Goal: Information Seeking & Learning: Compare options

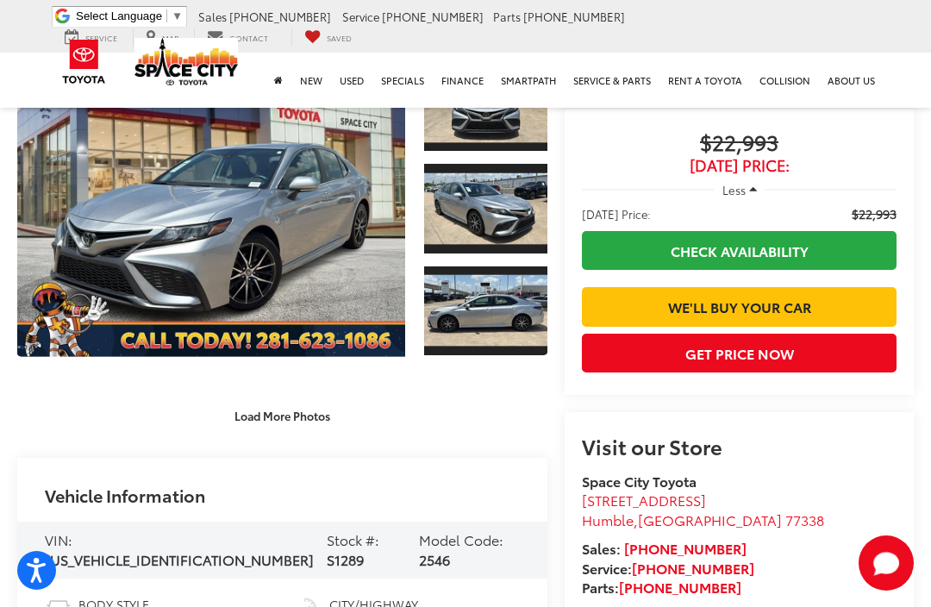
scroll to position [125, 0]
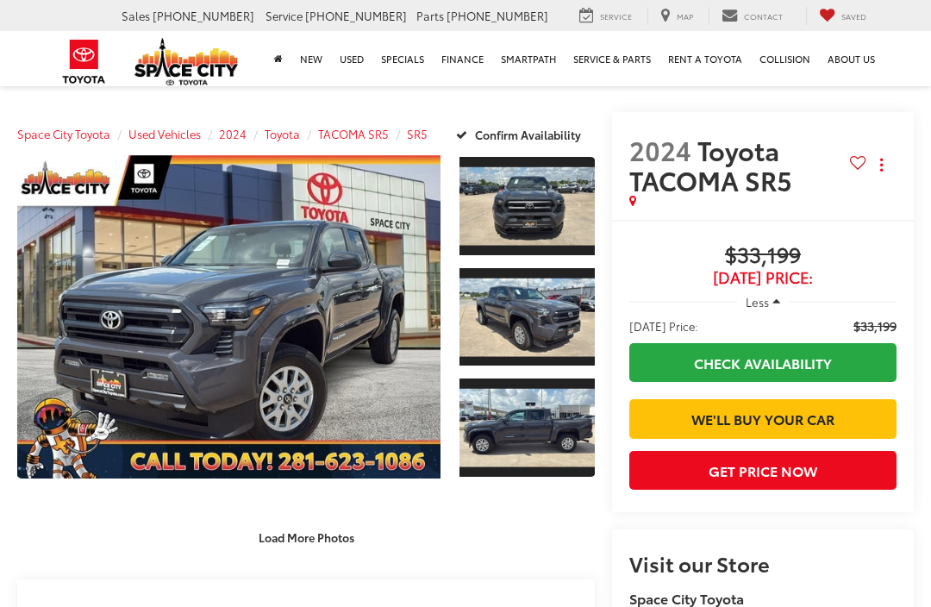
click at [111, 325] on link "Expand Photo 0" at bounding box center [228, 316] width 423 height 323
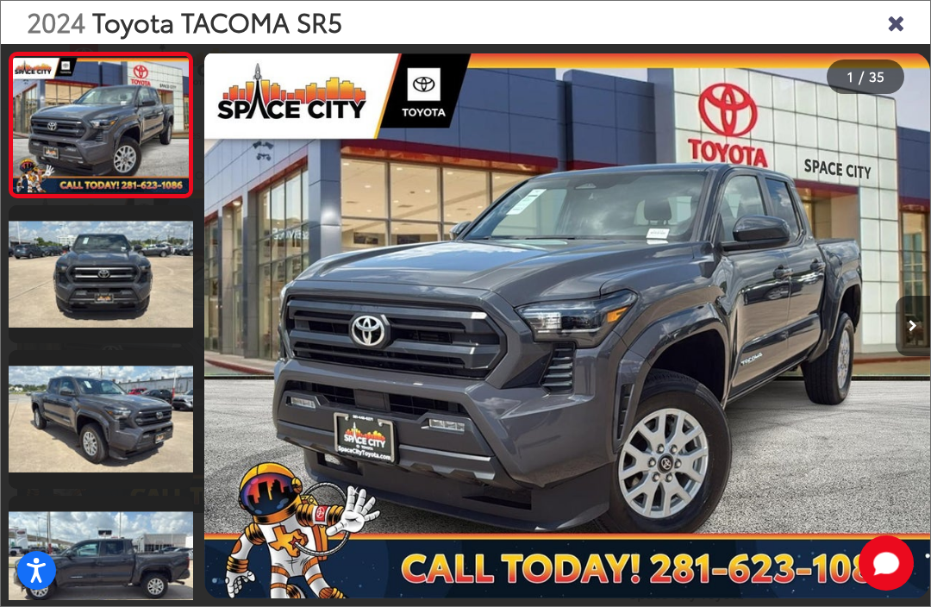
click at [902, 309] on button "Next image" at bounding box center [912, 326] width 34 height 60
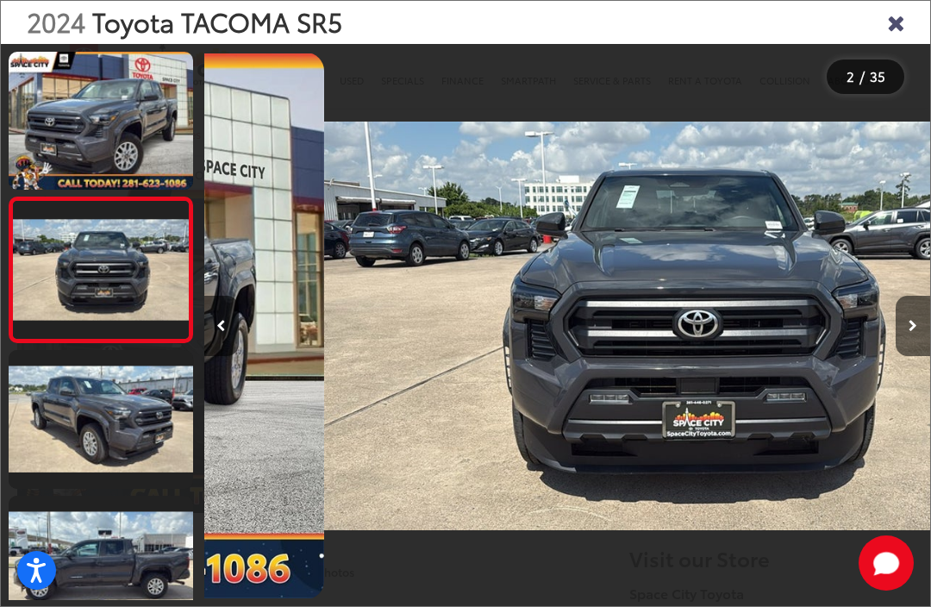
scroll to position [0, 726]
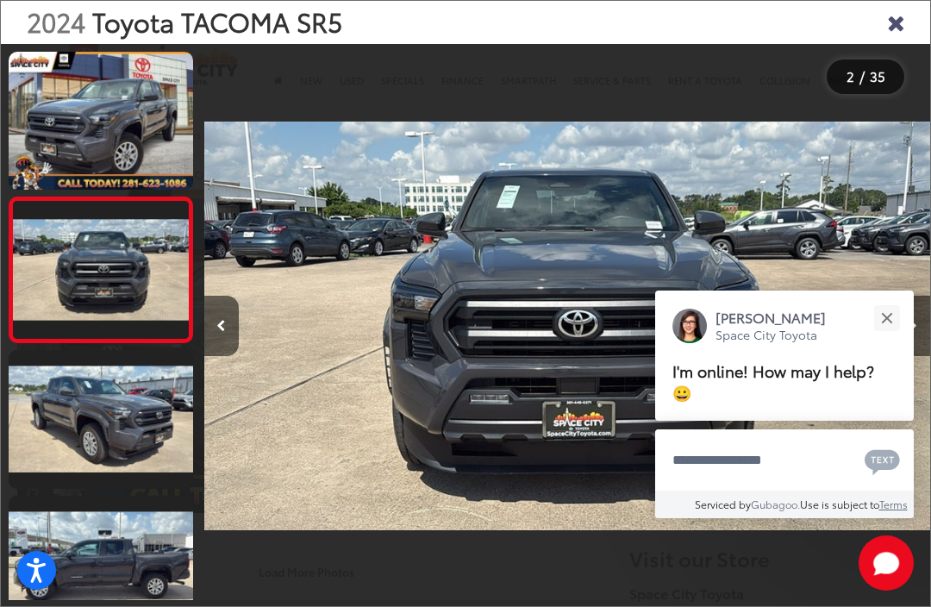
click at [914, 325] on icon "Next image" at bounding box center [912, 326] width 9 height 12
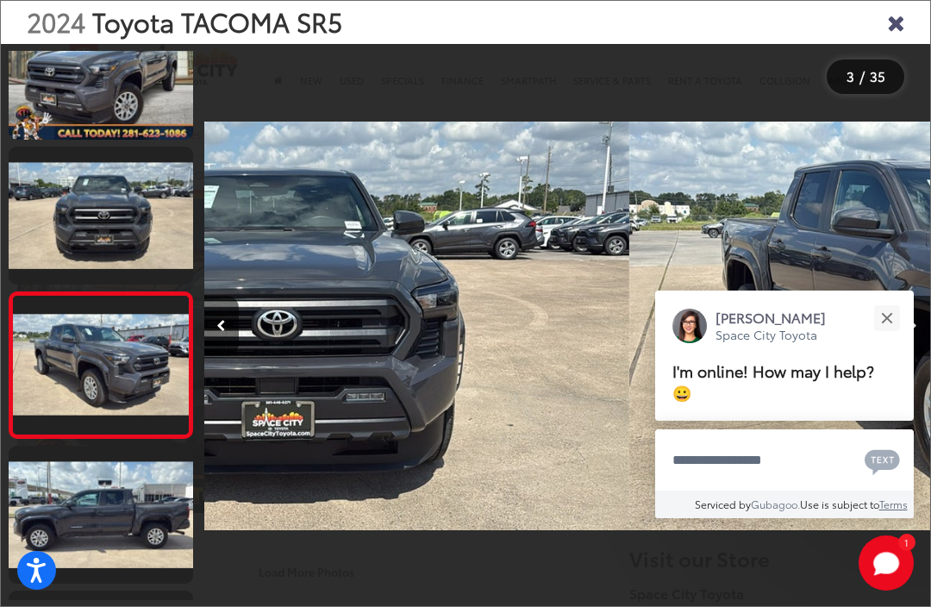
scroll to position [0, 1452]
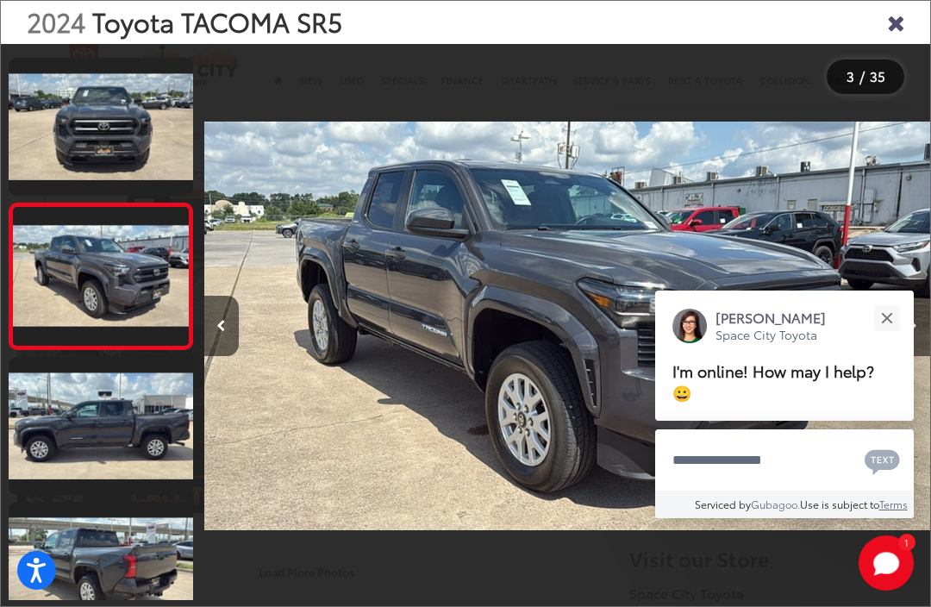
click at [902, 323] on button "Close" at bounding box center [886, 317] width 37 height 37
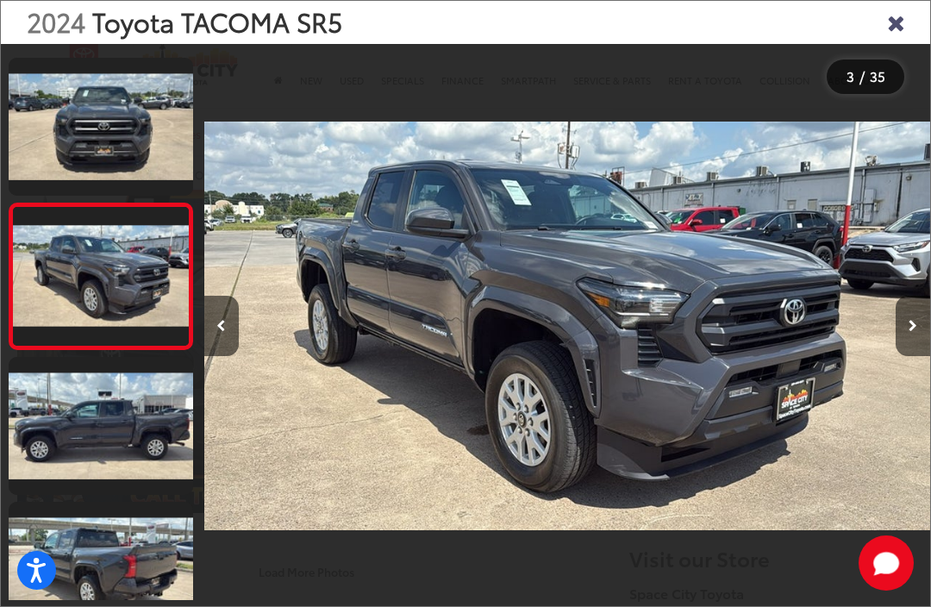
click at [881, 315] on div at bounding box center [839, 326] width 182 height 564
click at [907, 330] on button "Next image" at bounding box center [912, 326] width 34 height 60
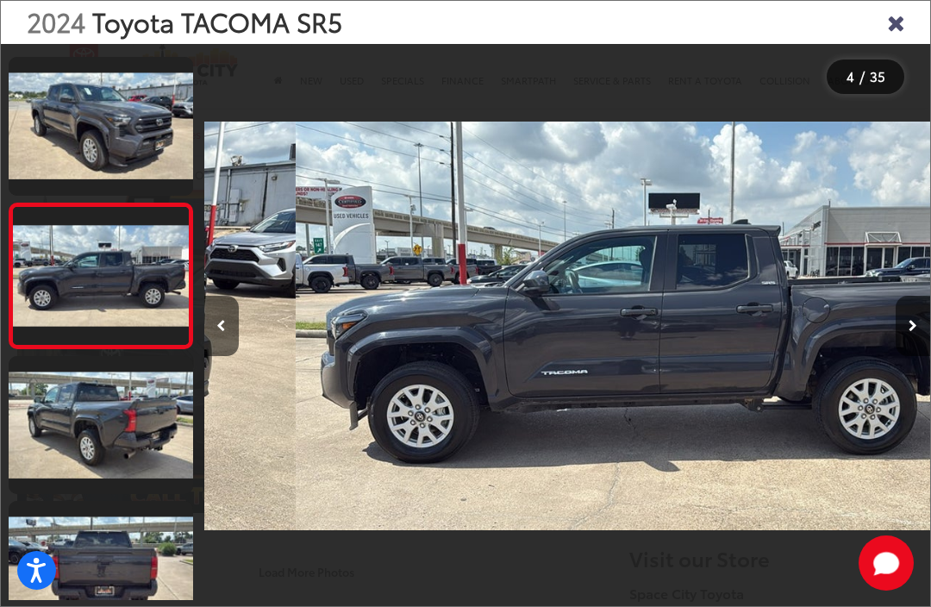
scroll to position [0, 2178]
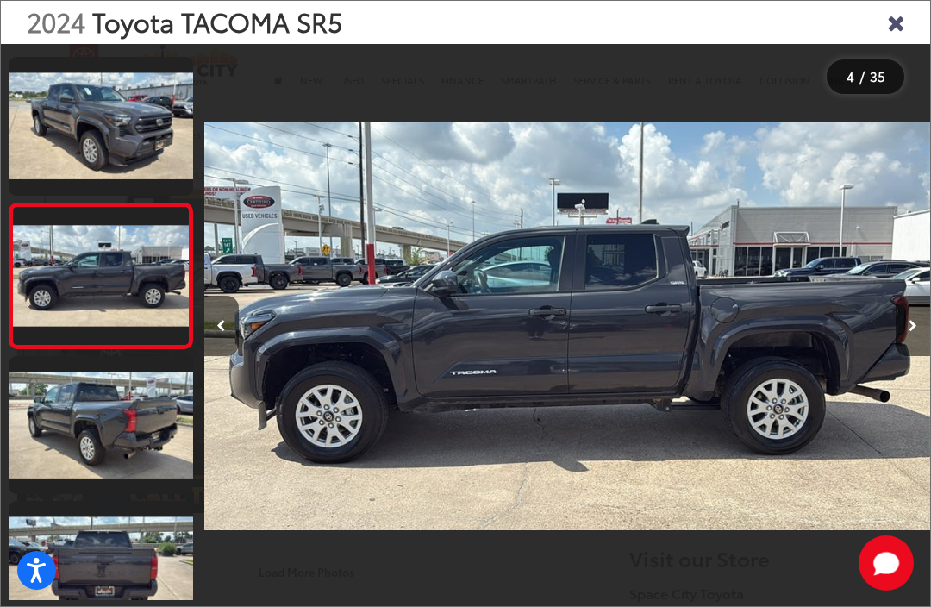
click at [906, 326] on button "Next image" at bounding box center [912, 326] width 34 height 60
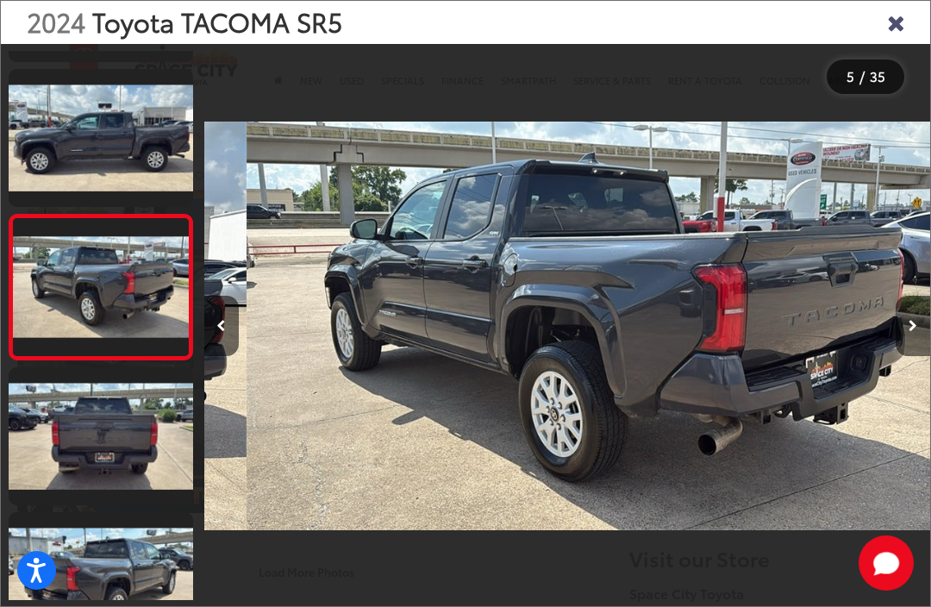
scroll to position [429, 0]
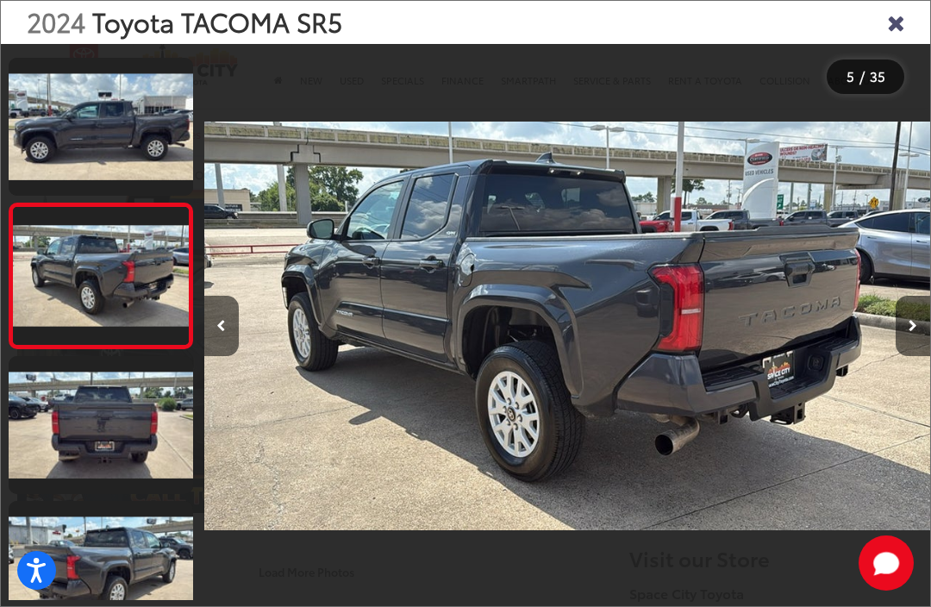
click at [920, 319] on button "Next image" at bounding box center [912, 326] width 34 height 60
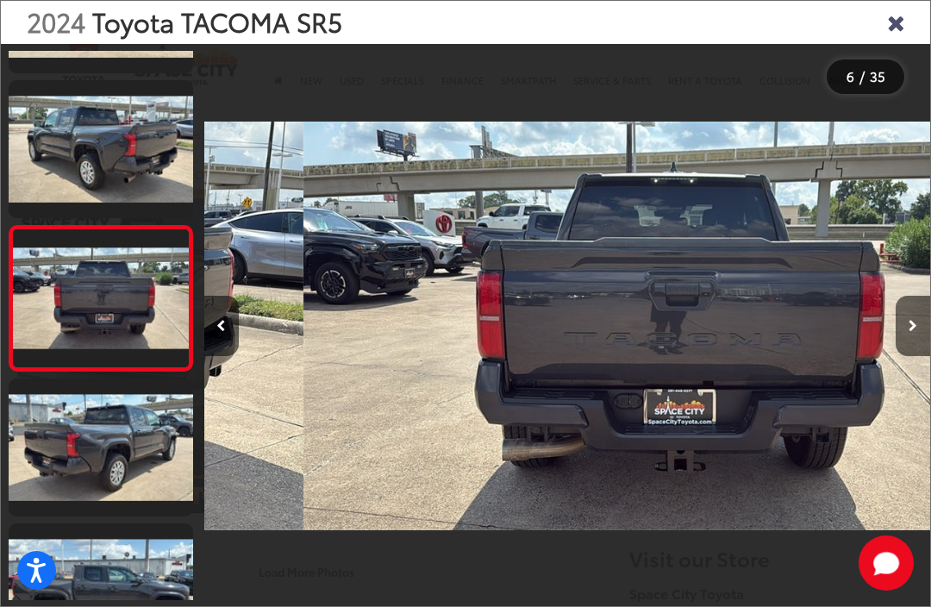
scroll to position [0, 3630]
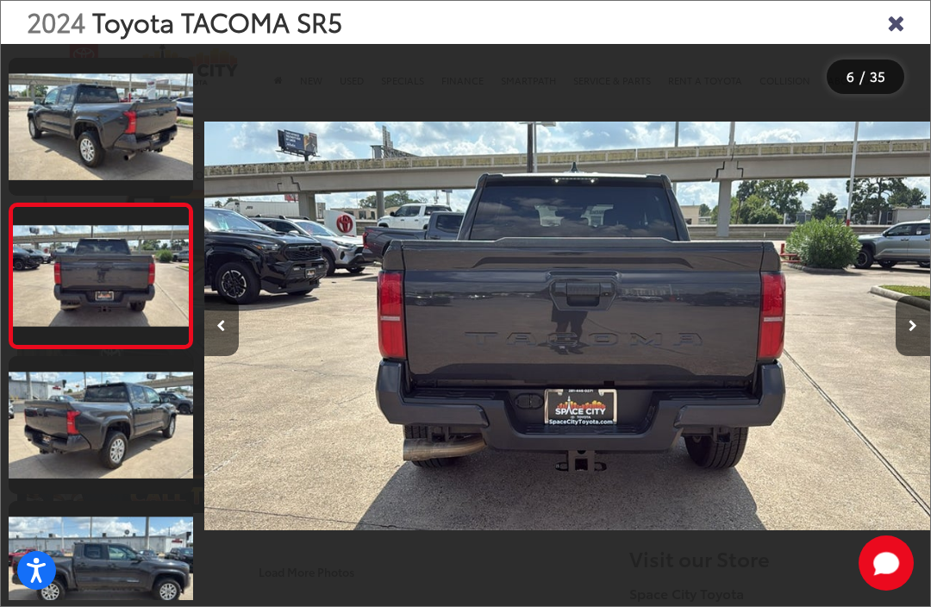
click at [926, 325] on button "Next image" at bounding box center [912, 326] width 34 height 60
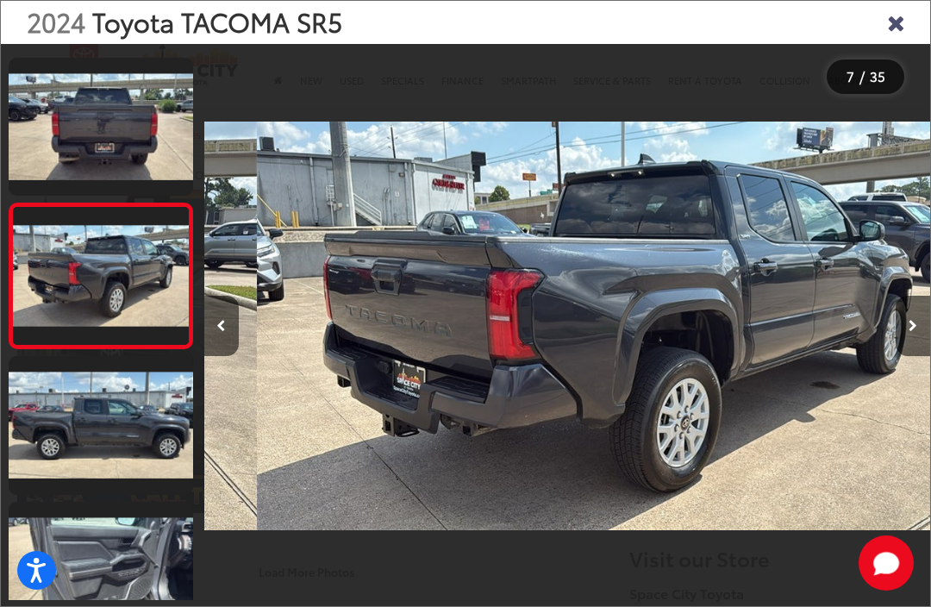
scroll to position [0, 4356]
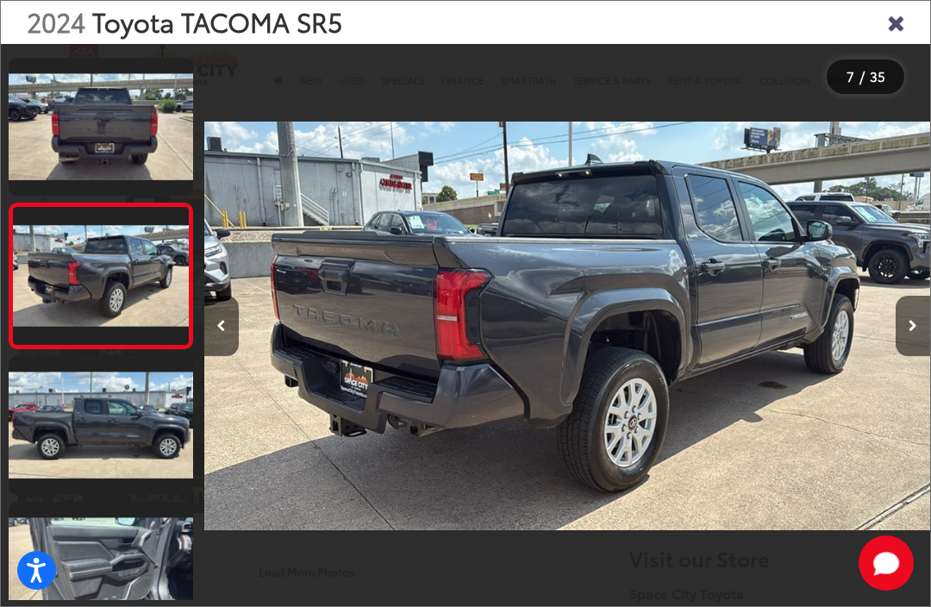
click at [923, 321] on button "Next image" at bounding box center [912, 326] width 34 height 60
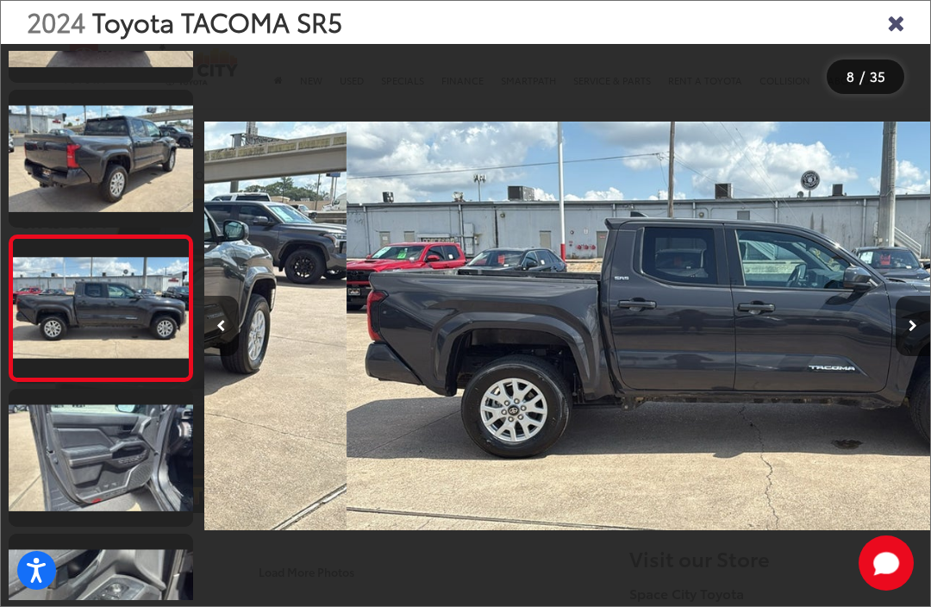
scroll to position [0, 5082]
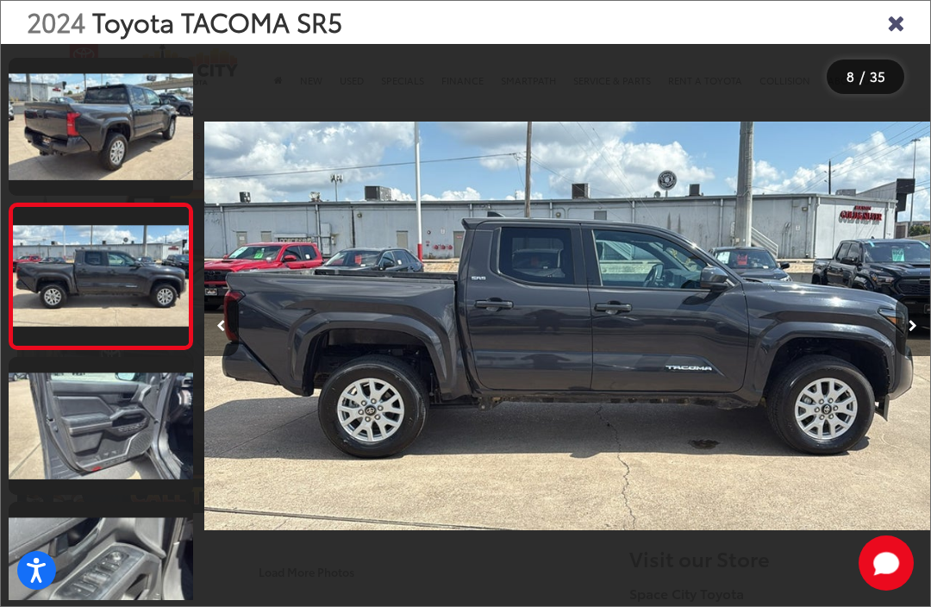
click at [929, 322] on button "Next image" at bounding box center [912, 326] width 34 height 60
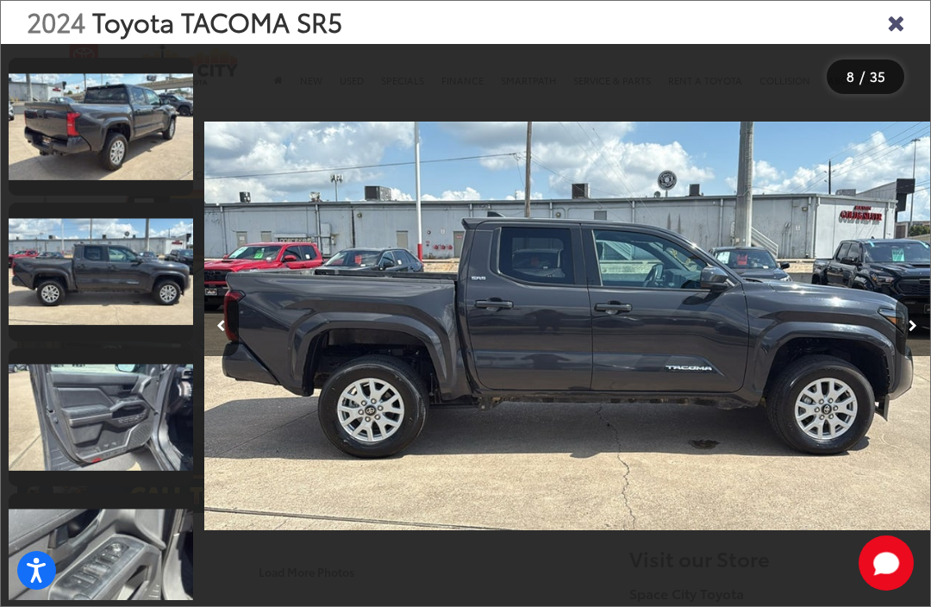
scroll to position [0, 0]
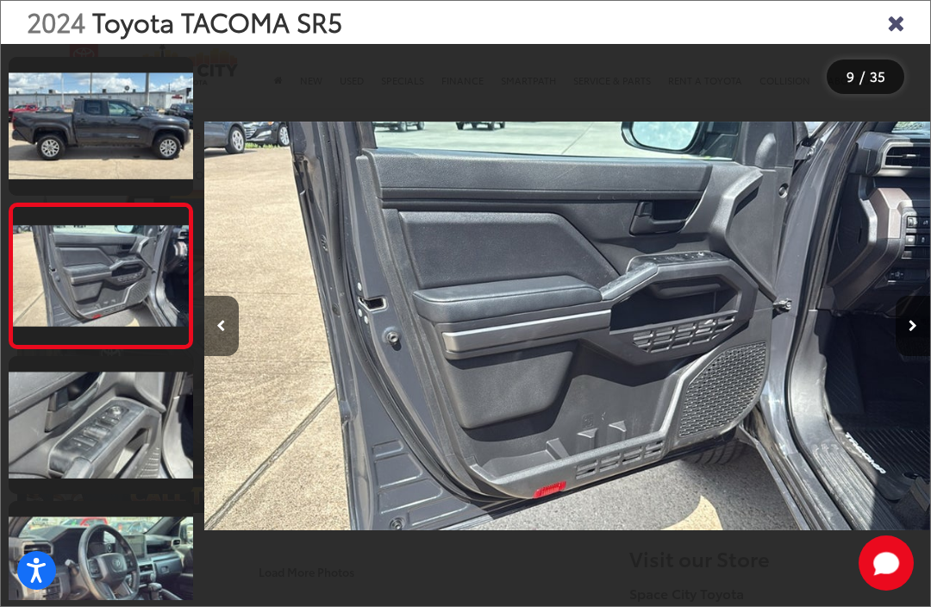
click at [926, 328] on button "Next image" at bounding box center [912, 326] width 34 height 60
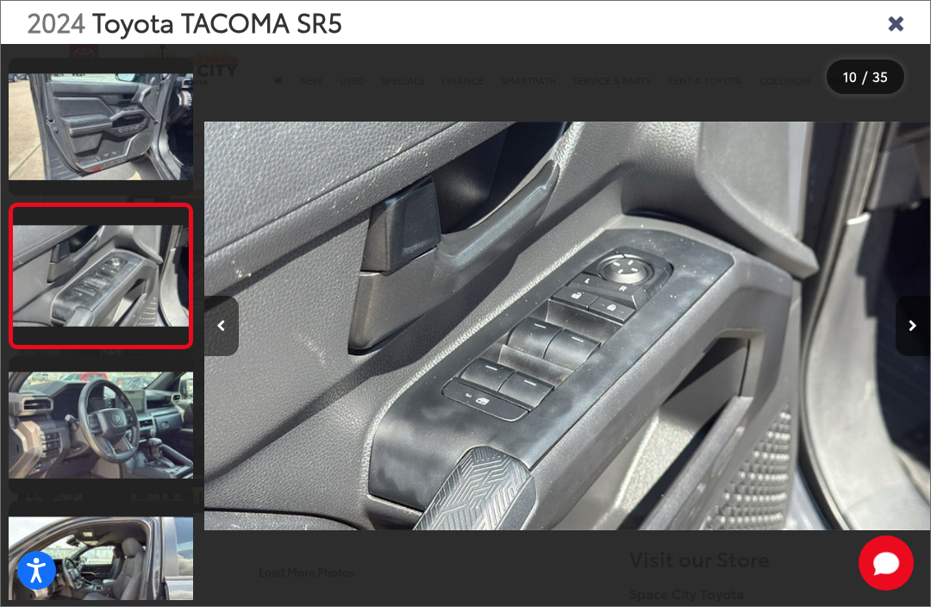
click at [929, 324] on button "Next image" at bounding box center [912, 326] width 34 height 60
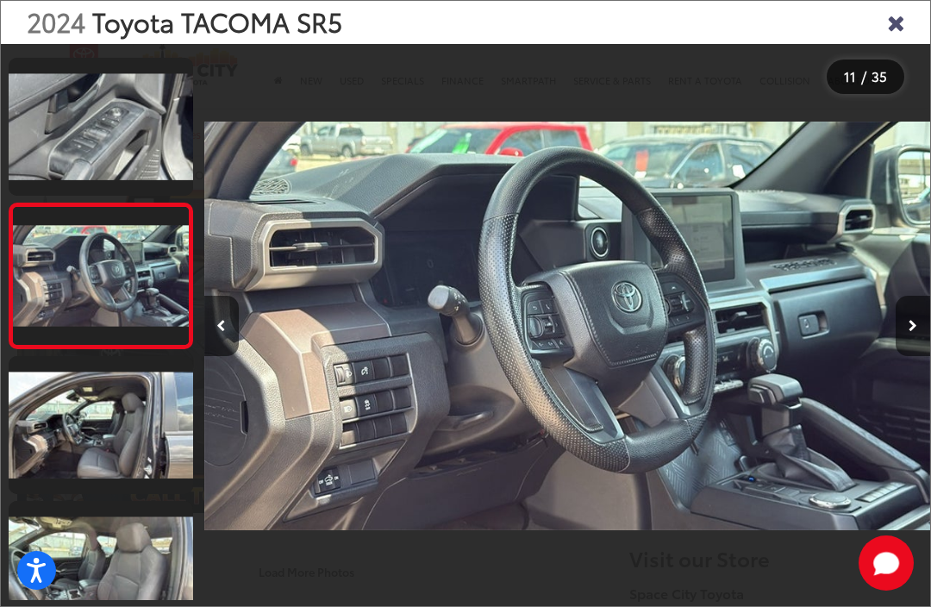
click at [908, 313] on button "Next image" at bounding box center [912, 326] width 34 height 60
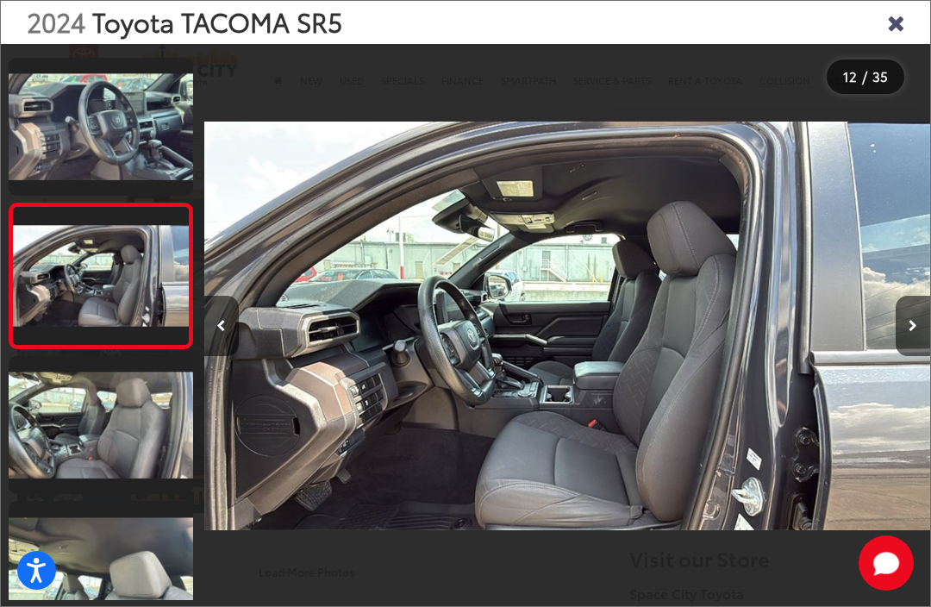
click at [919, 315] on button "Next image" at bounding box center [912, 326] width 34 height 60
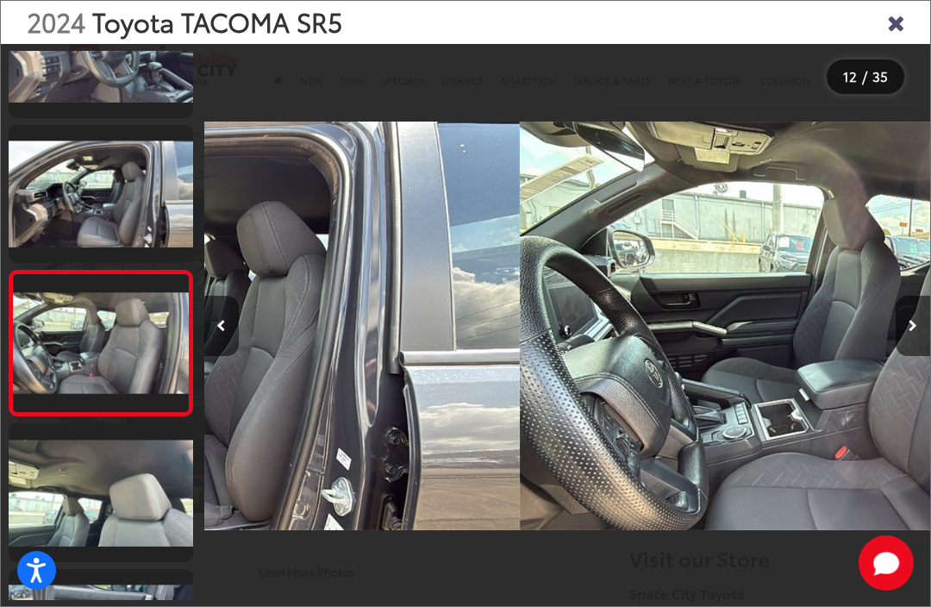
click at [920, 319] on button "Next image" at bounding box center [912, 326] width 34 height 60
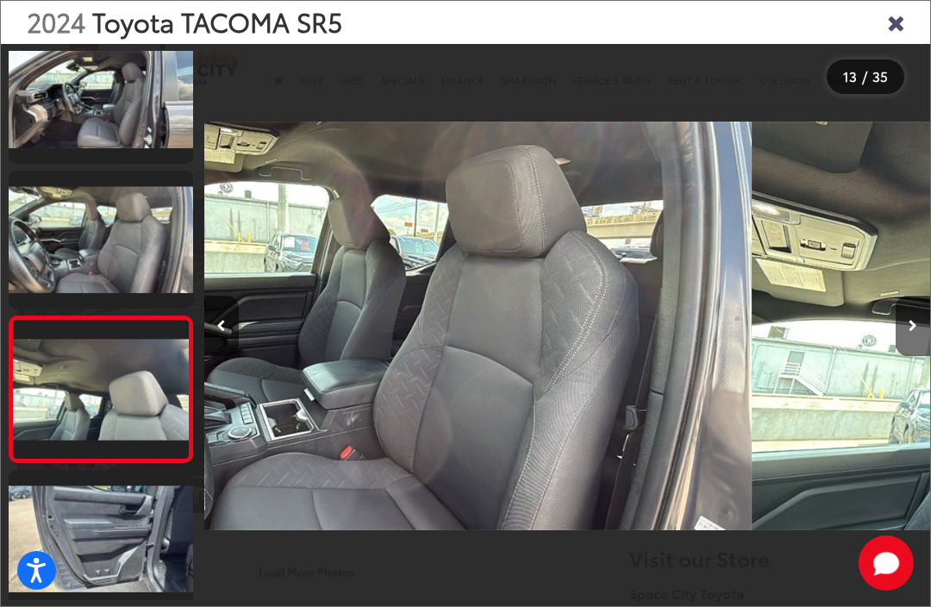
click at [918, 328] on button "Next image" at bounding box center [912, 326] width 34 height 60
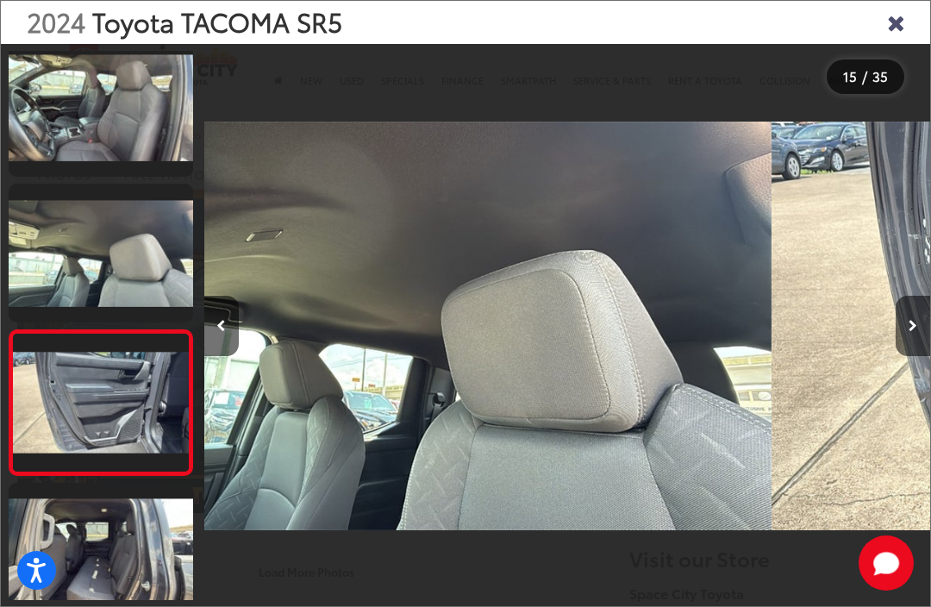
click at [897, 314] on button "Next image" at bounding box center [912, 326] width 34 height 60
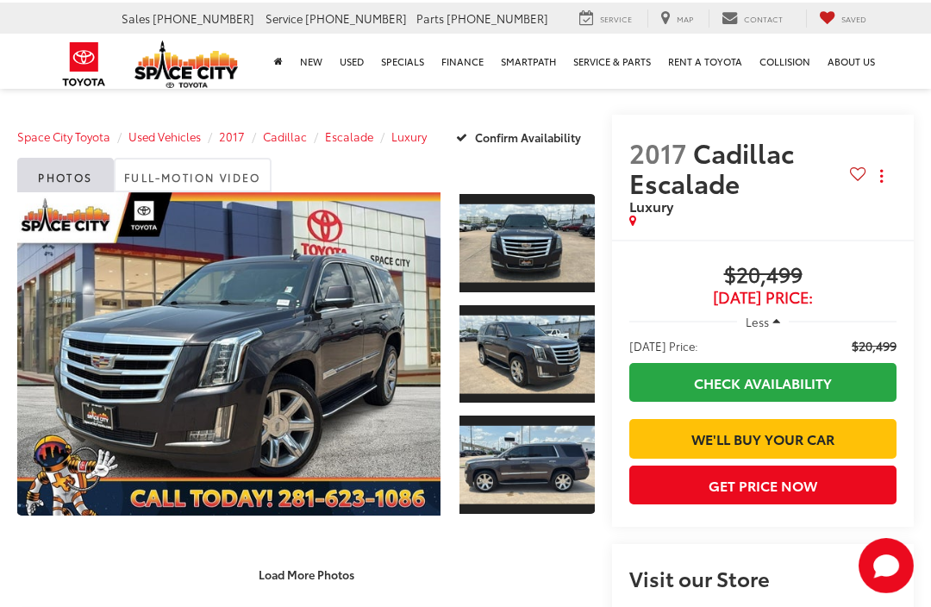
click at [537, 396] on link "Expand Photo 2" at bounding box center [526, 352] width 135 height 102
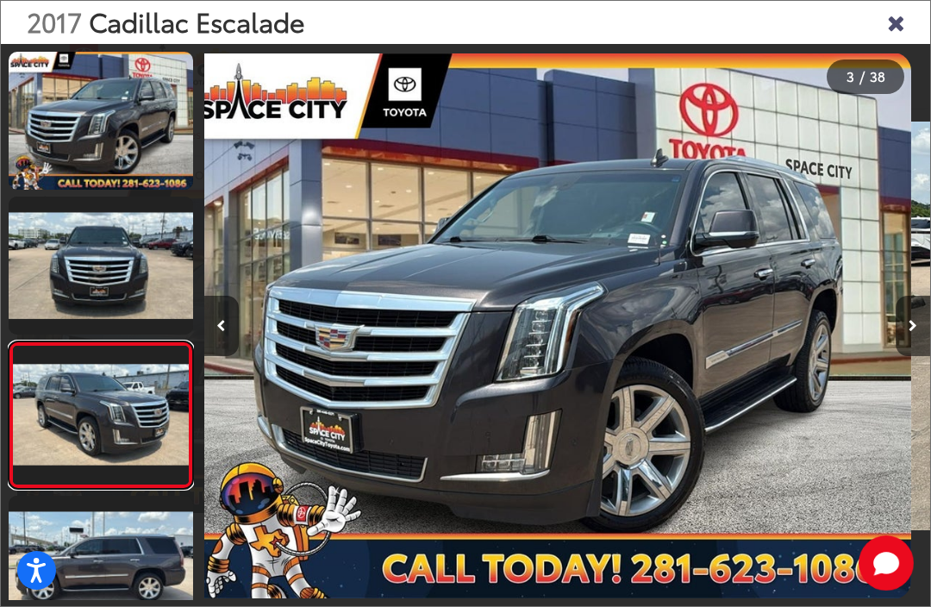
scroll to position [128, 0]
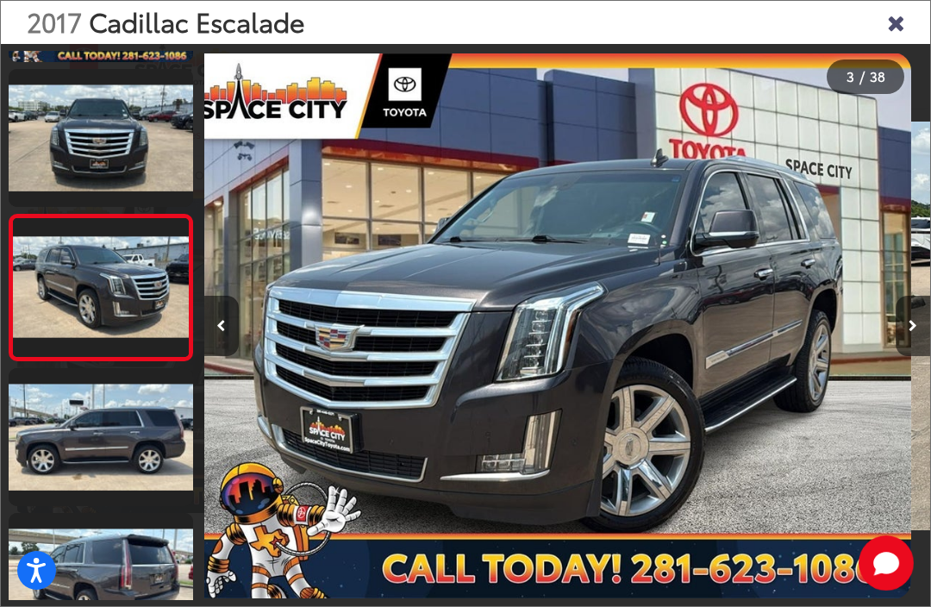
click at [514, 355] on img "2017 Cadillac Escalade Luxury 0" at bounding box center [548, 326] width 726 height 546
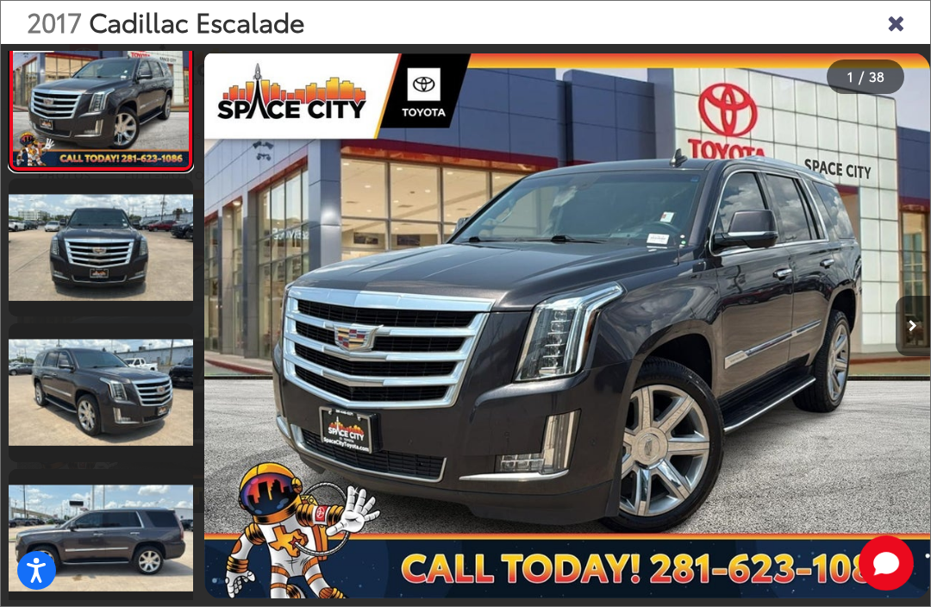
scroll to position [0, 0]
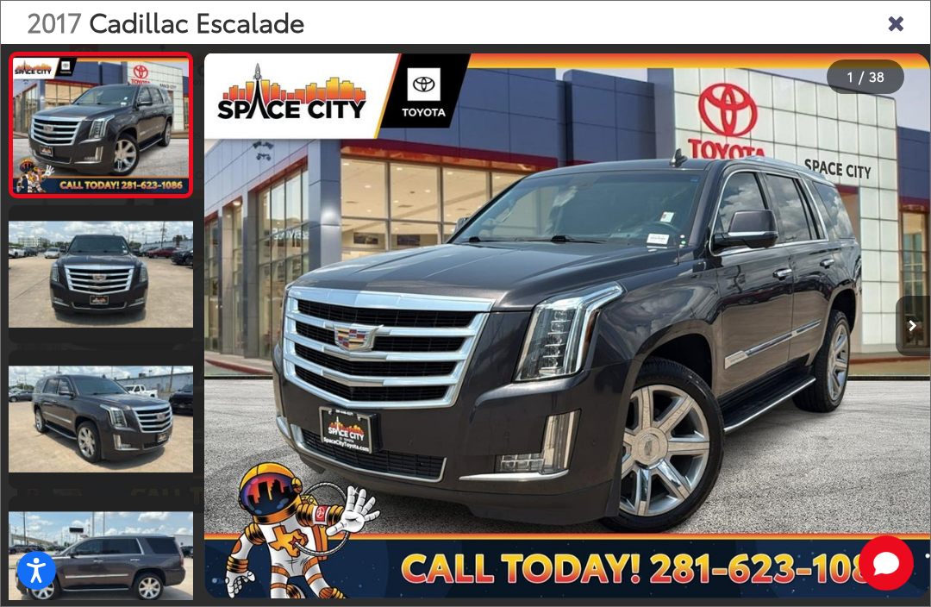
click at [899, 320] on button "Next image" at bounding box center [912, 326] width 34 height 60
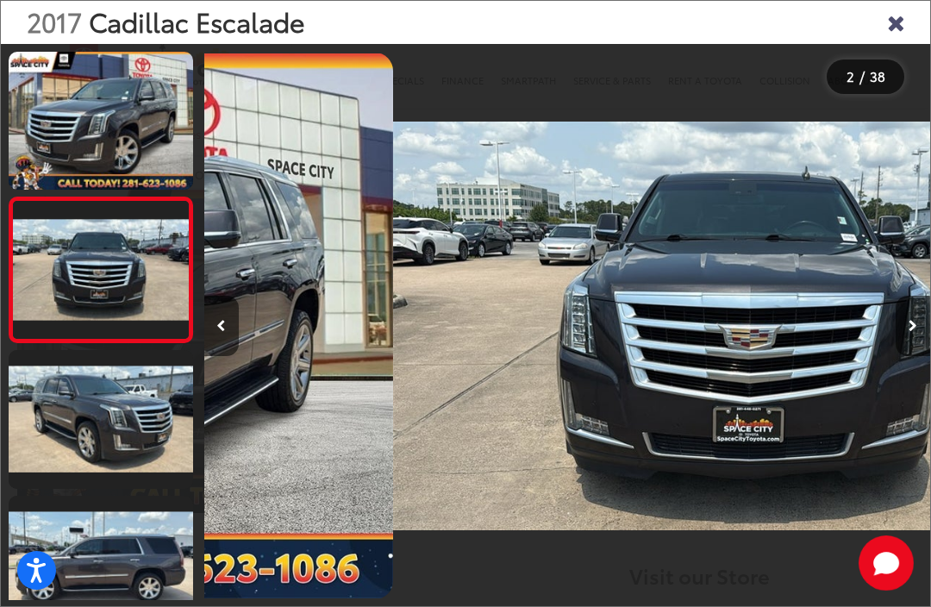
scroll to position [0, 726]
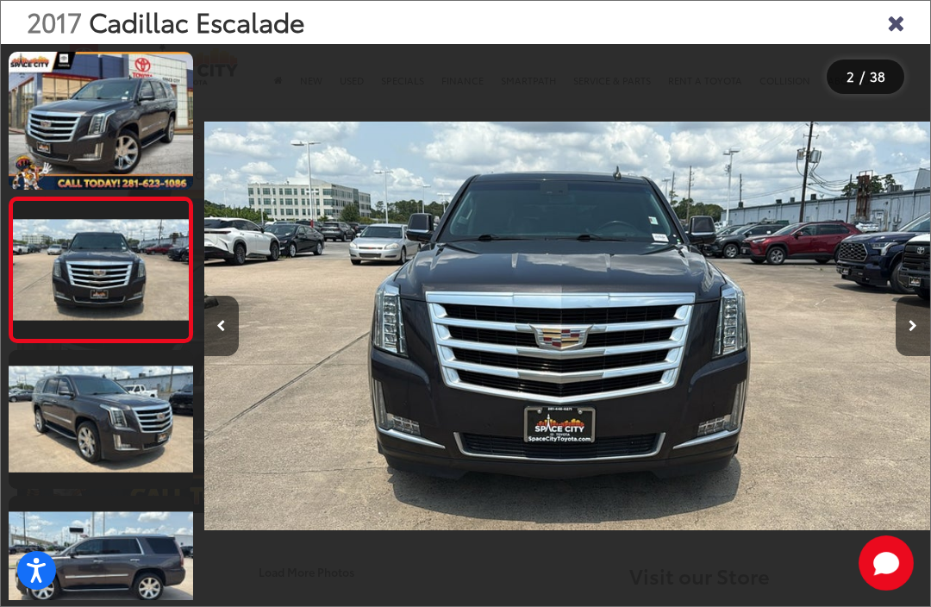
click at [896, 328] on button "Next image" at bounding box center [912, 326] width 34 height 60
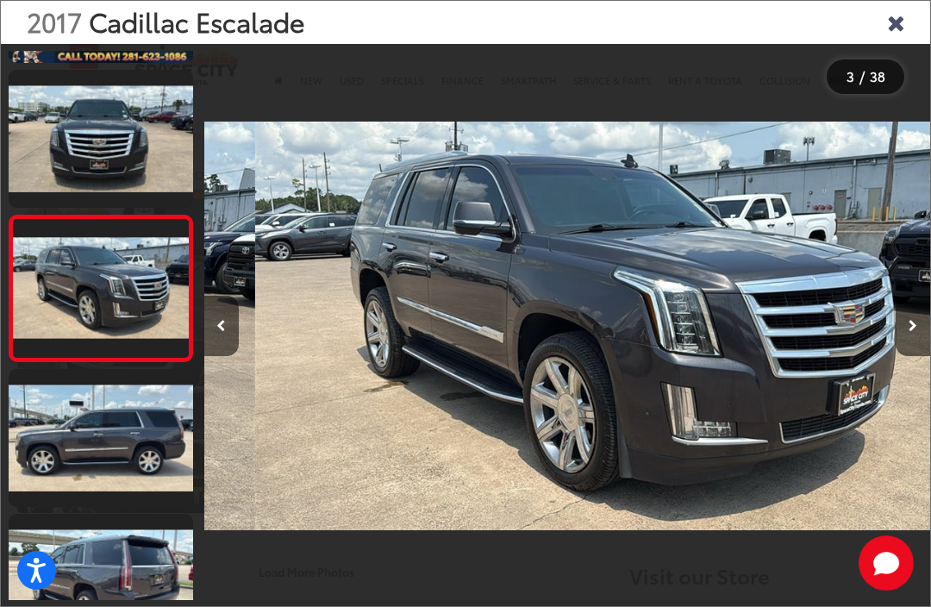
scroll to position [0, 1452]
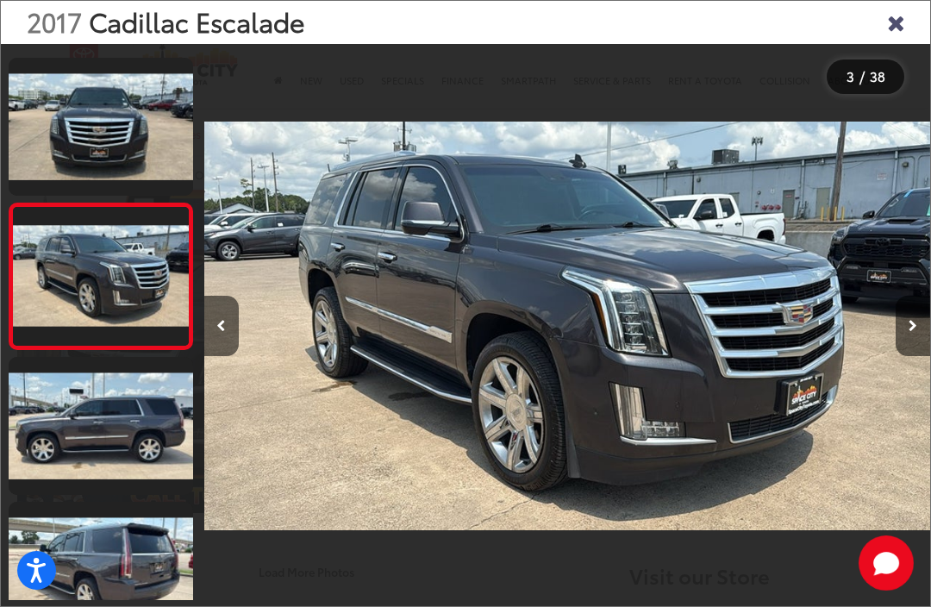
click at [907, 328] on button "Next image" at bounding box center [912, 326] width 34 height 60
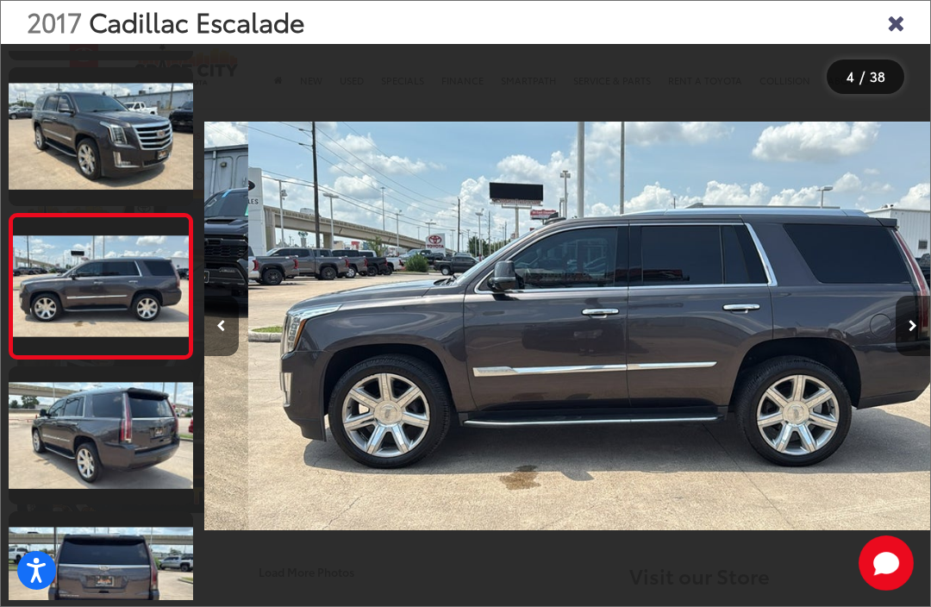
scroll to position [284, 0]
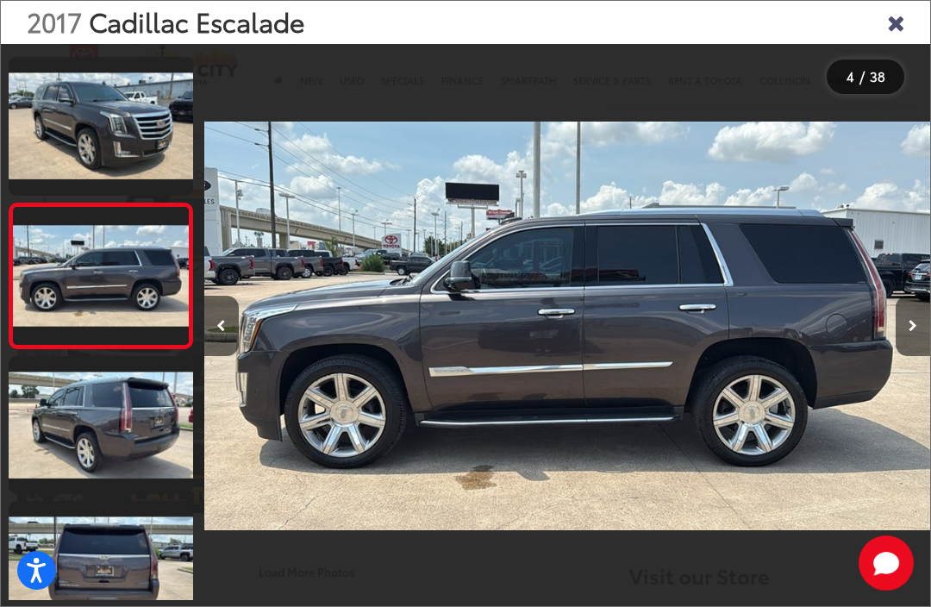
click at [912, 339] on button "Next image" at bounding box center [912, 326] width 34 height 60
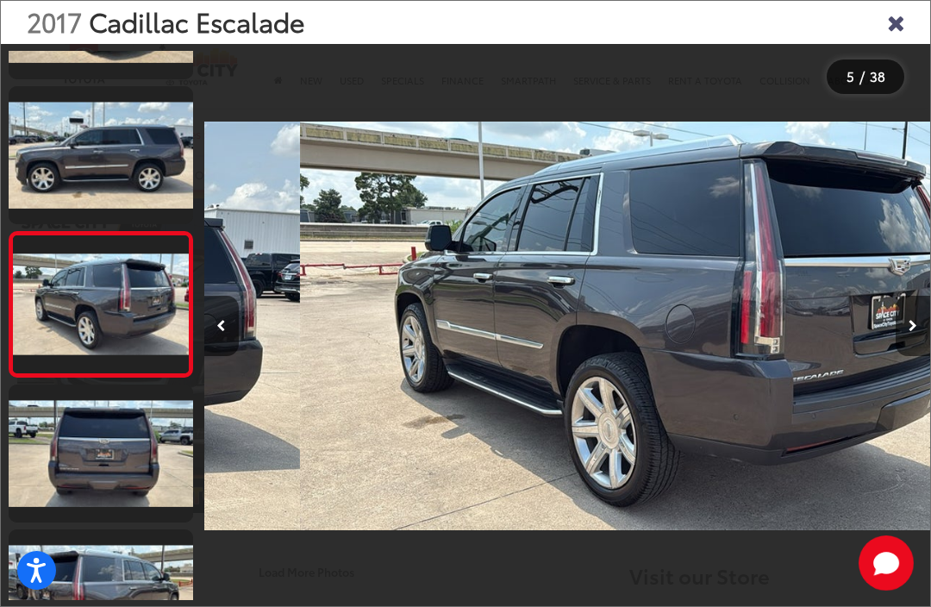
scroll to position [0, 2905]
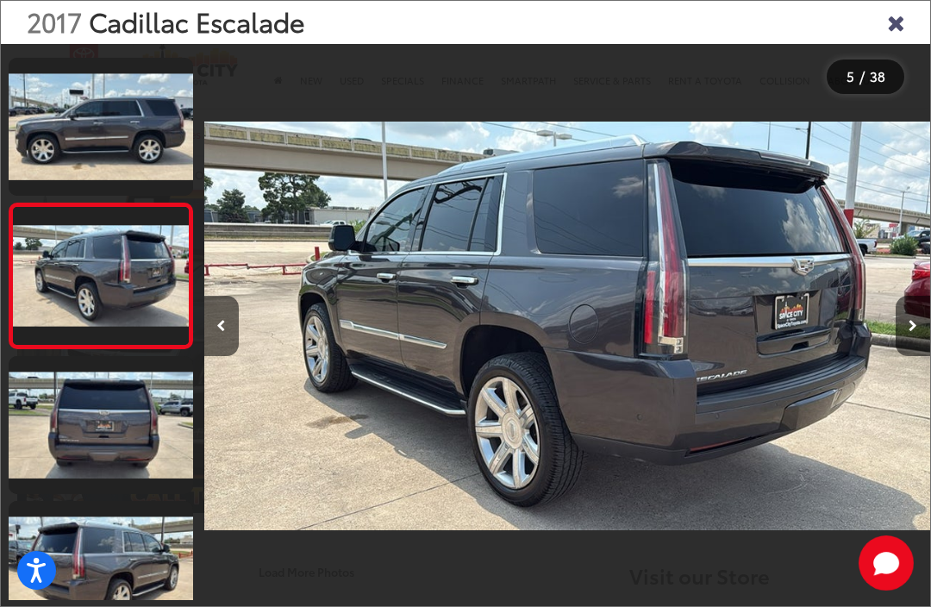
click at [903, 335] on button "Next image" at bounding box center [912, 326] width 34 height 60
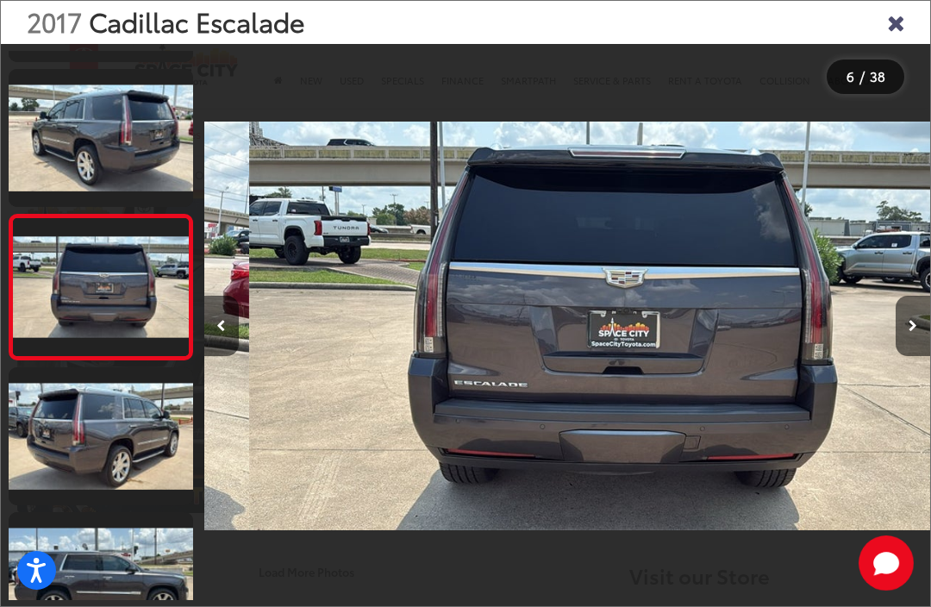
scroll to position [0, 3630]
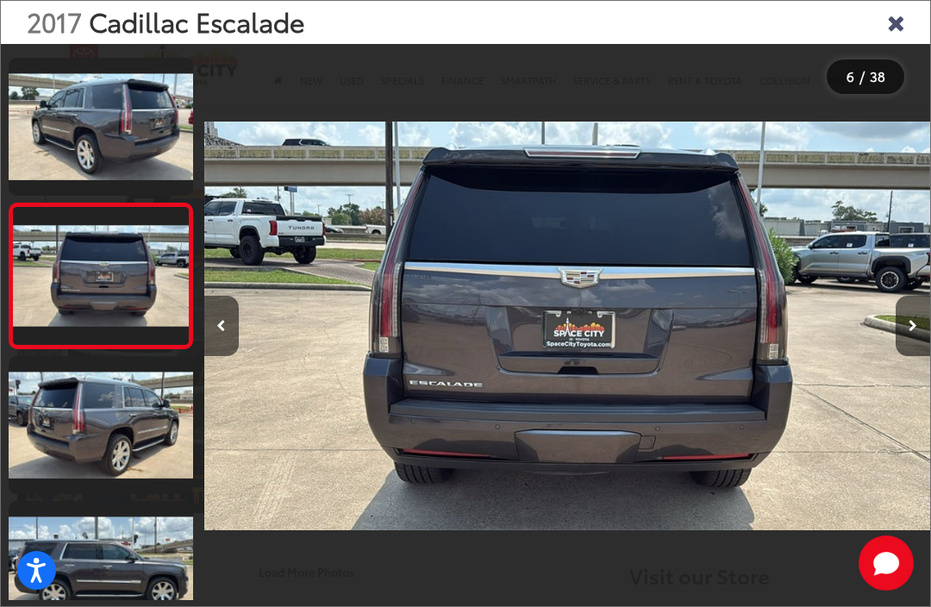
click at [914, 336] on button "Next image" at bounding box center [912, 326] width 34 height 60
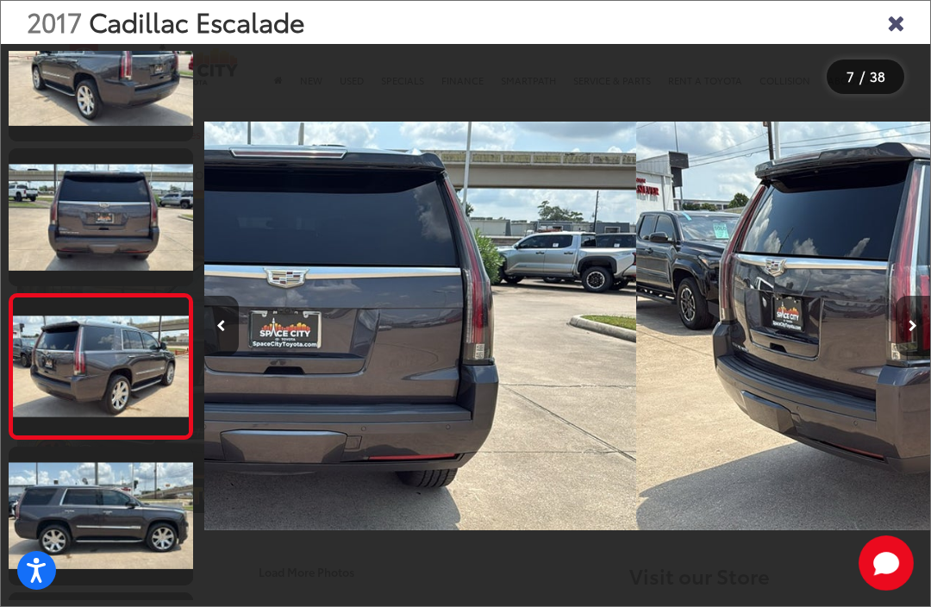
scroll to position [0, 0]
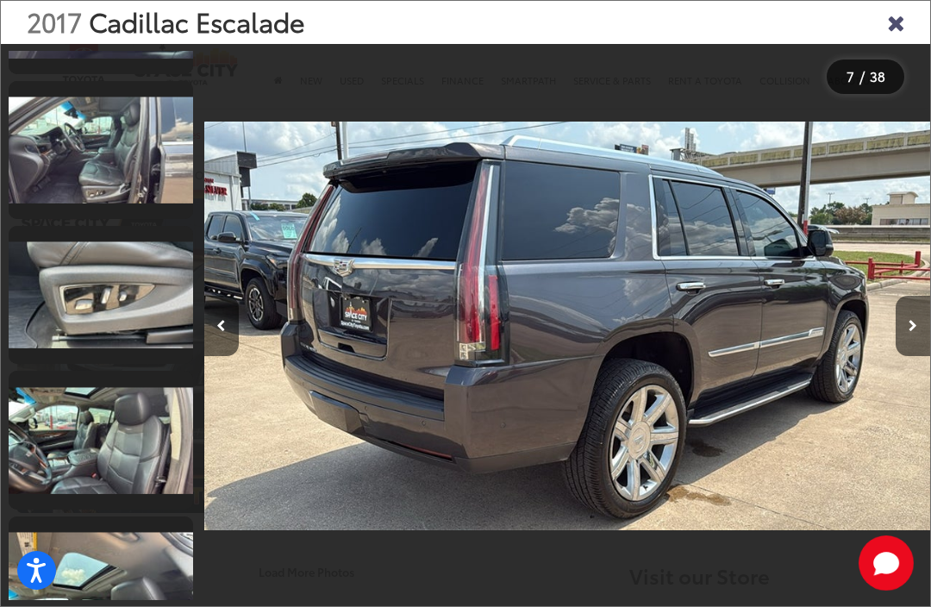
click at [890, 15] on icon "Close gallery" at bounding box center [895, 21] width 17 height 22
